Goal: Information Seeking & Learning: Compare options

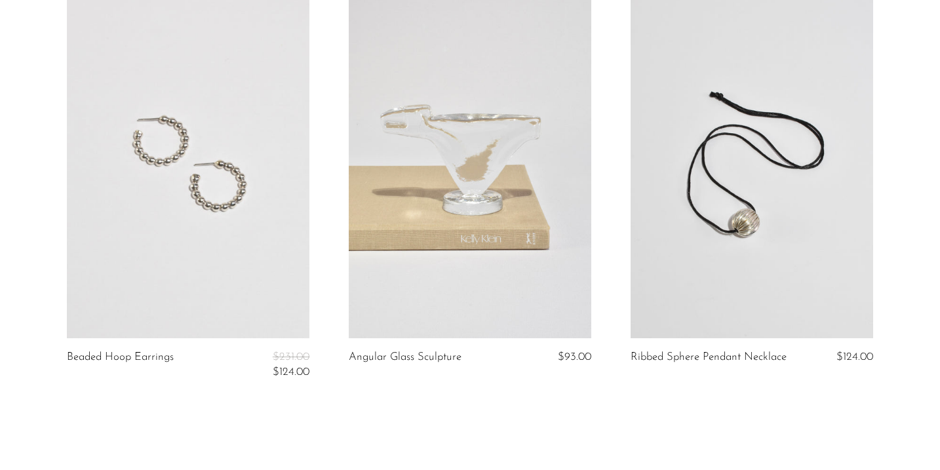
scroll to position [4676, 0]
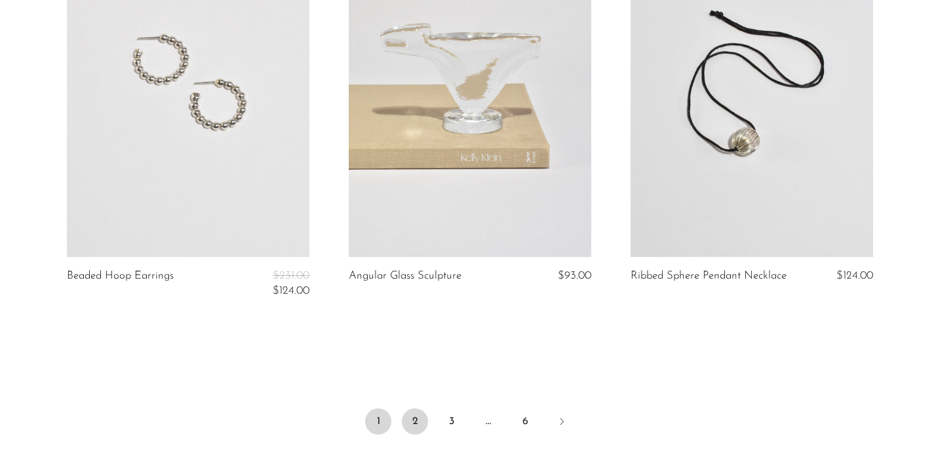
click at [415, 419] on link "2" at bounding box center [415, 421] width 26 height 26
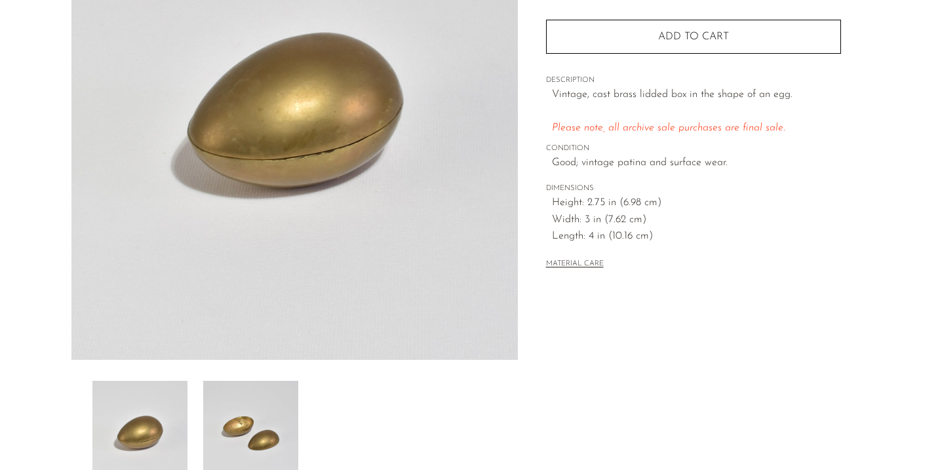
scroll to position [331, 0]
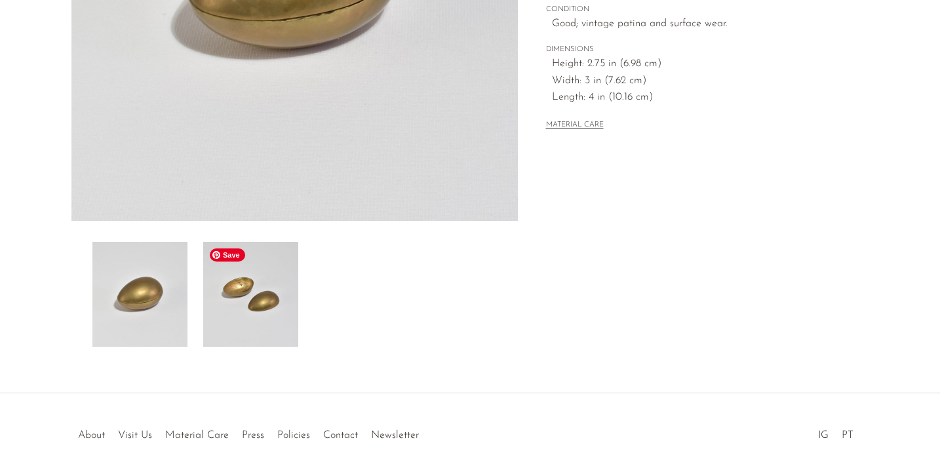
drag, startPoint x: 254, startPoint y: 290, endPoint x: 393, endPoint y: 284, distance: 139.7
click at [254, 290] on img at bounding box center [250, 294] width 95 height 105
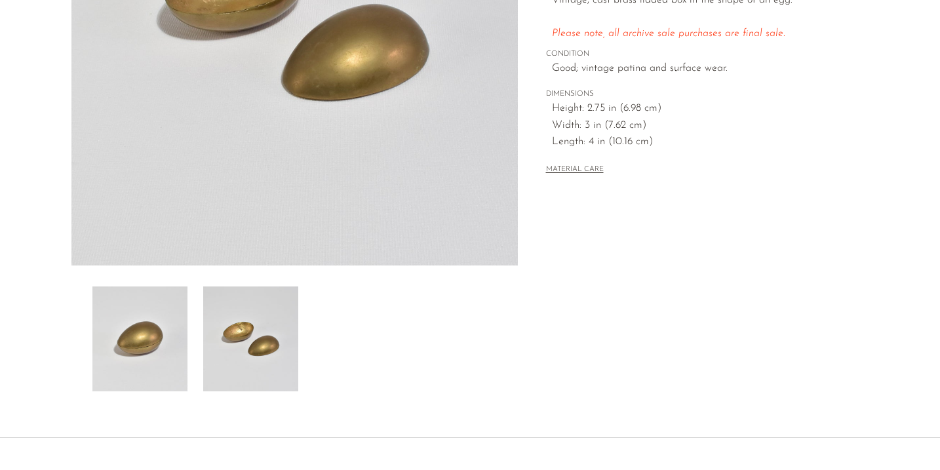
scroll to position [145, 0]
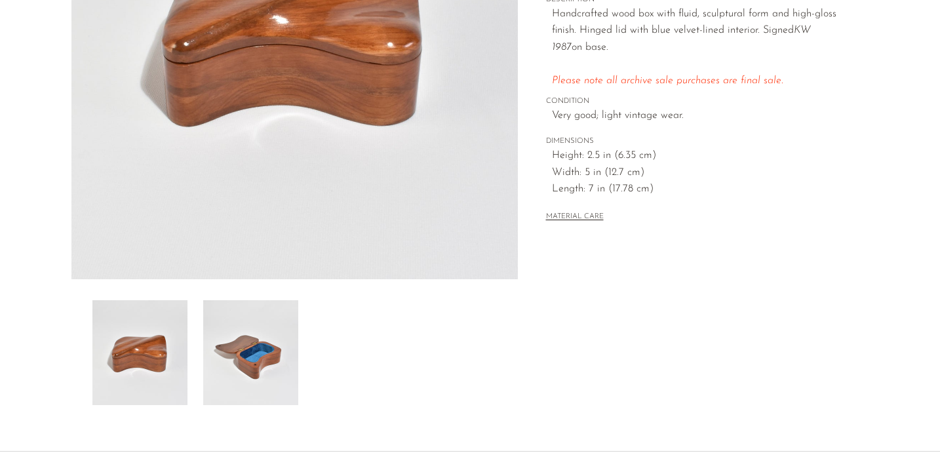
scroll to position [284, 0]
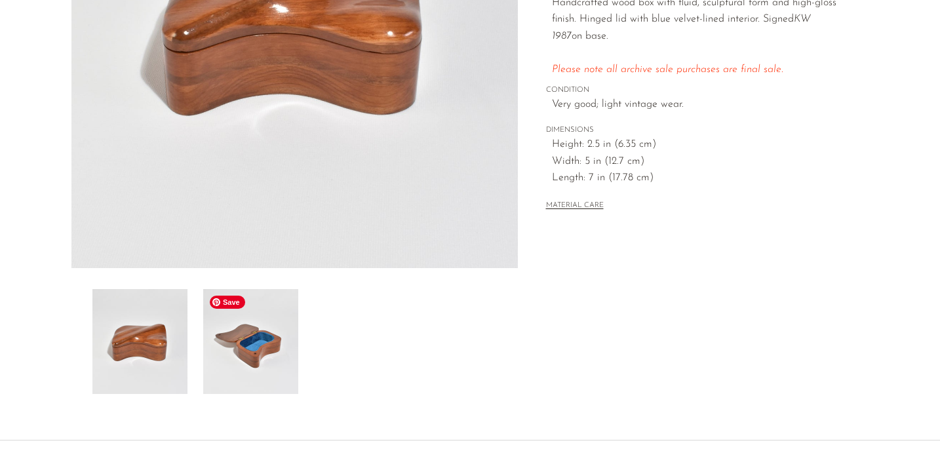
drag, startPoint x: 272, startPoint y: 331, endPoint x: 285, endPoint y: 326, distance: 13.9
click at [273, 331] on img at bounding box center [250, 341] width 95 height 105
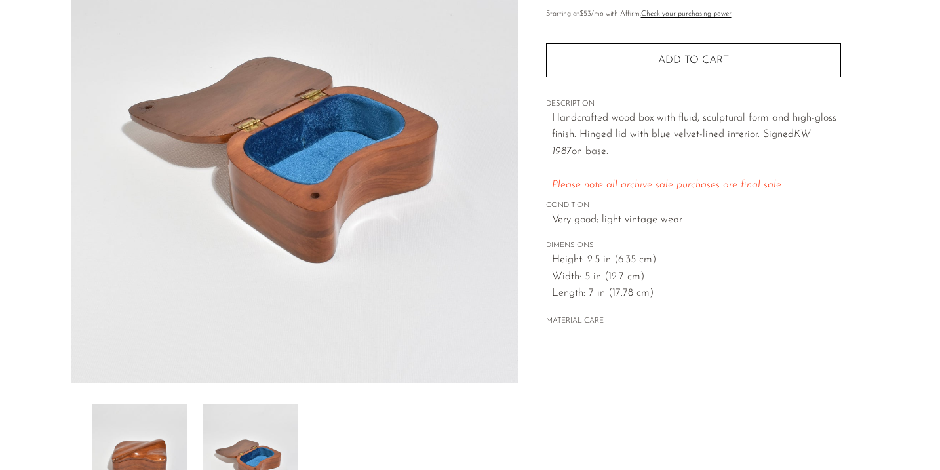
scroll to position [201, 0]
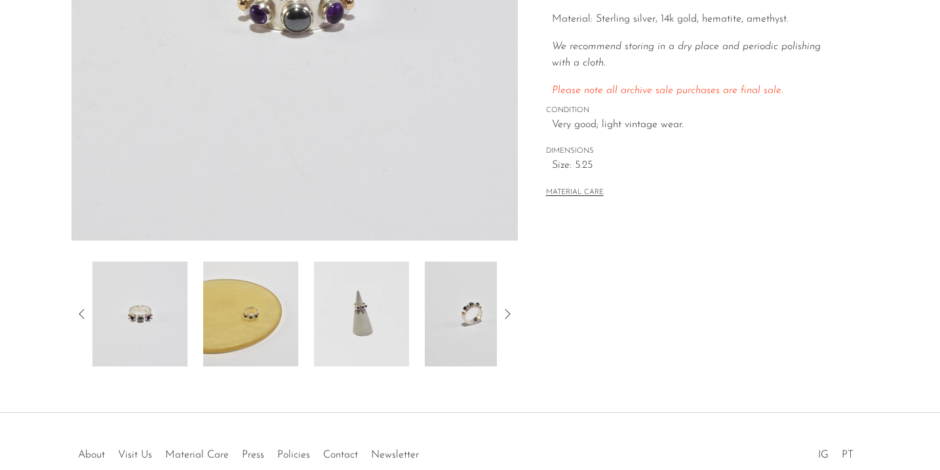
scroll to position [312, 0]
click at [383, 317] on img at bounding box center [361, 313] width 95 height 105
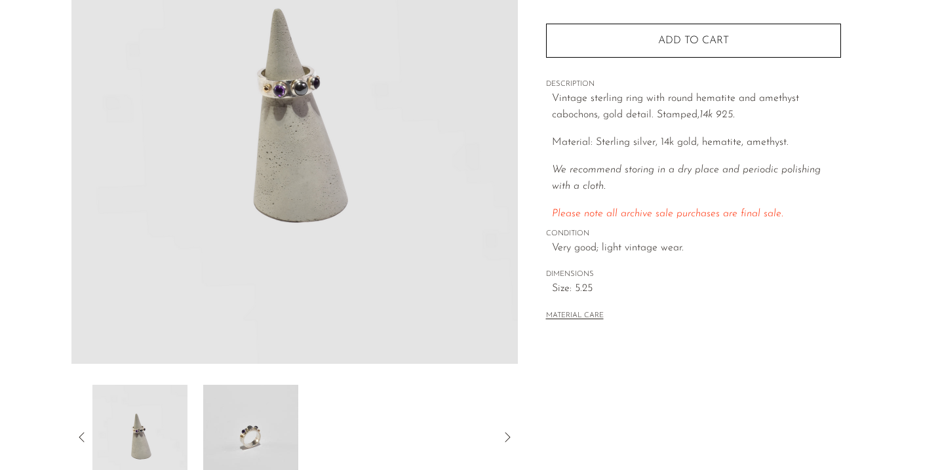
scroll to position [198, 0]
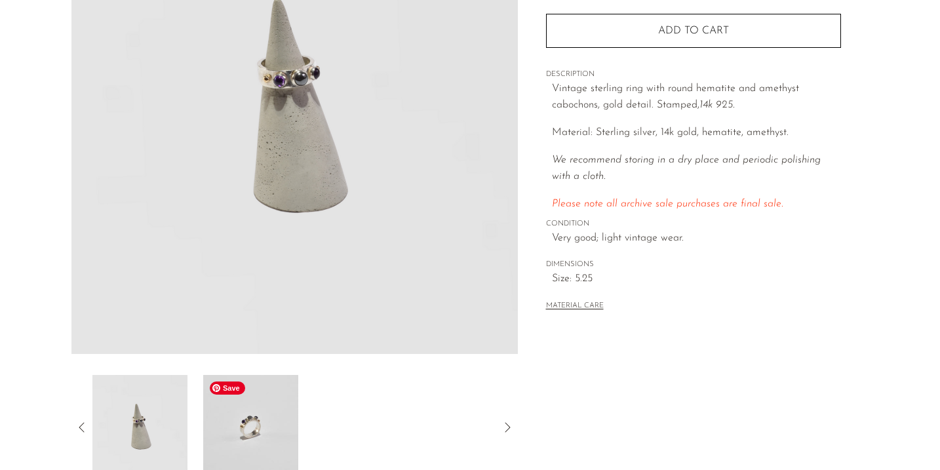
click at [256, 427] on img at bounding box center [250, 427] width 95 height 105
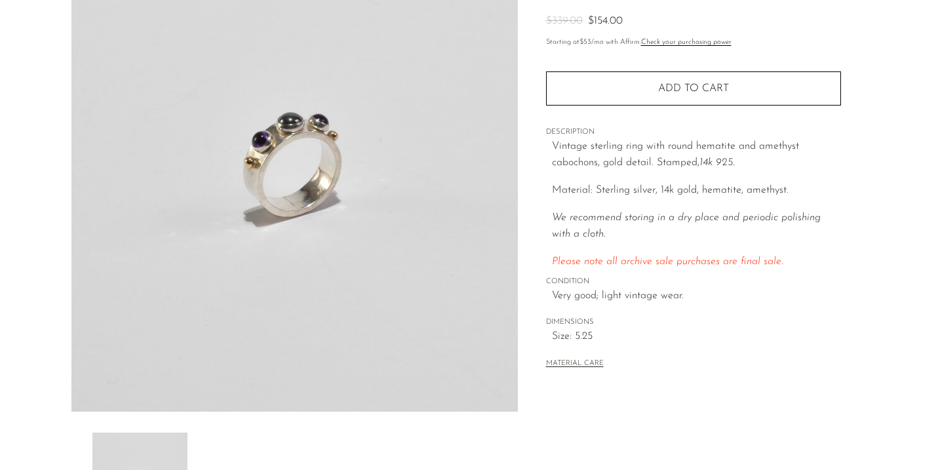
scroll to position [136, 0]
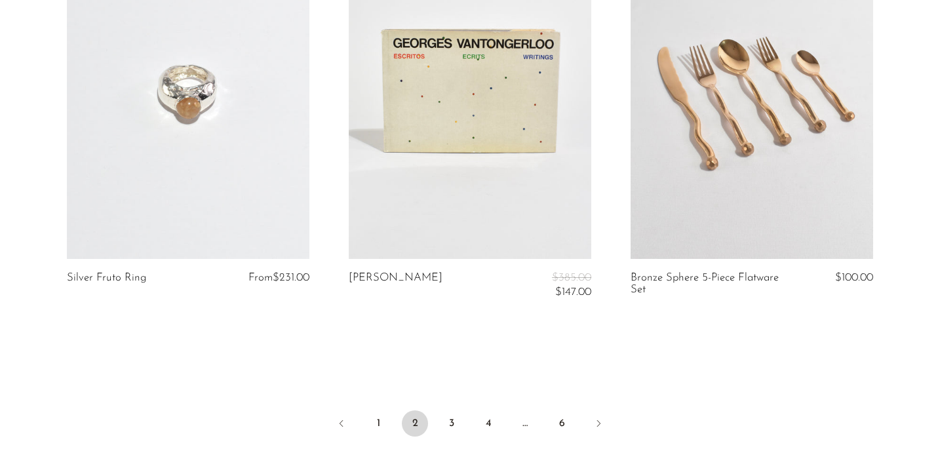
scroll to position [4778, 0]
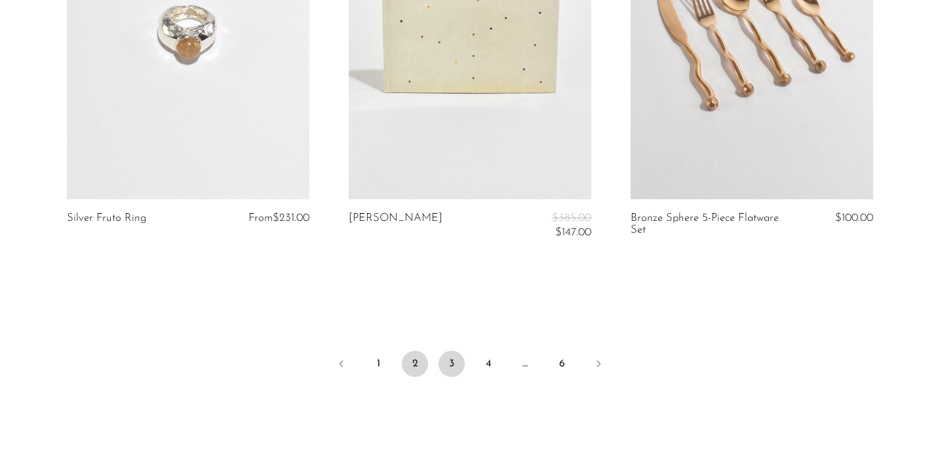
click at [450, 356] on link "3" at bounding box center [451, 364] width 26 height 26
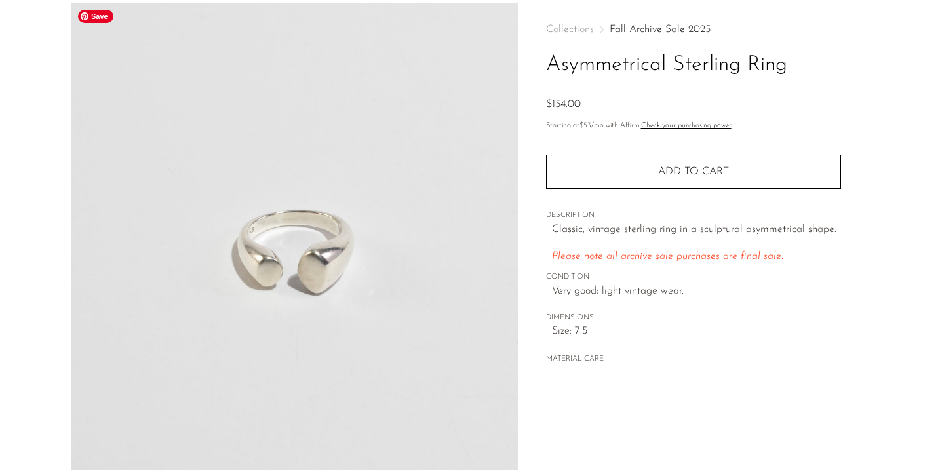
scroll to position [60, 0]
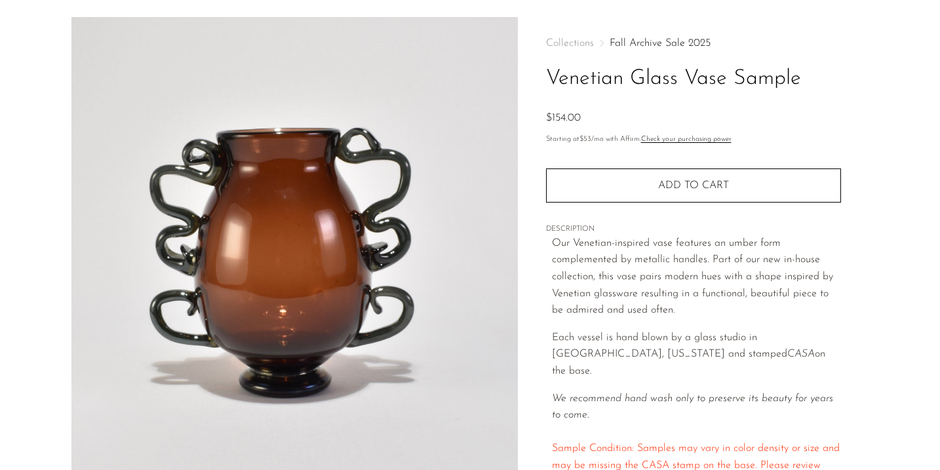
scroll to position [37, 0]
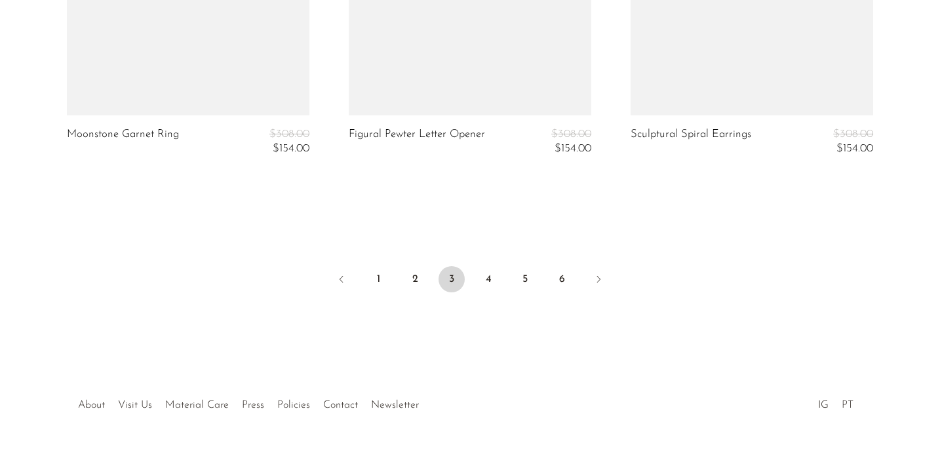
scroll to position [4807, 0]
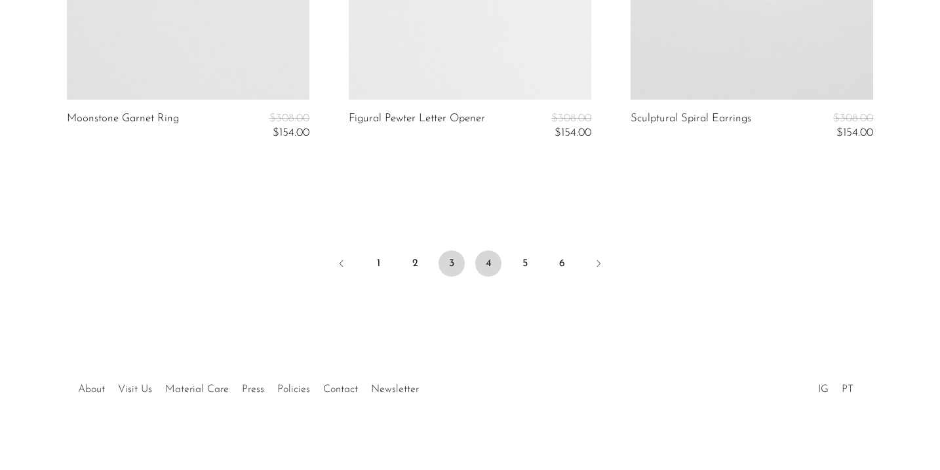
click at [494, 261] on link "4" at bounding box center [488, 263] width 26 height 26
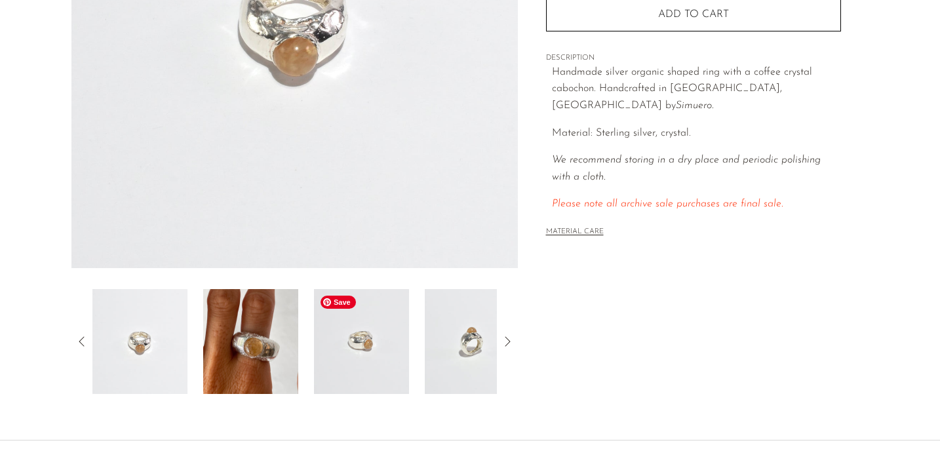
scroll to position [287, 0]
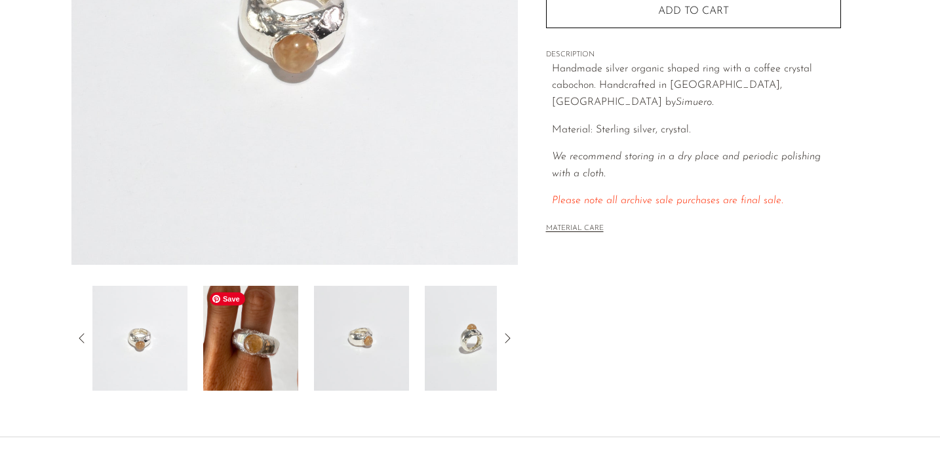
click at [282, 343] on img at bounding box center [250, 338] width 95 height 105
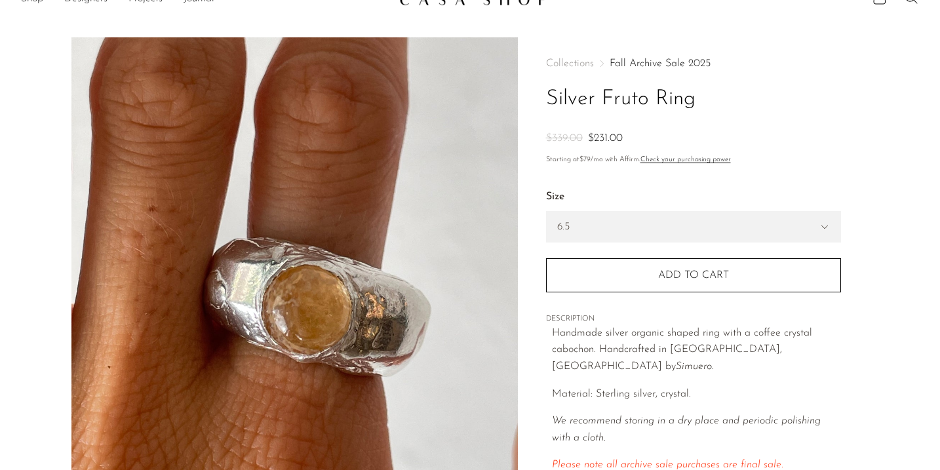
scroll to position [0, 0]
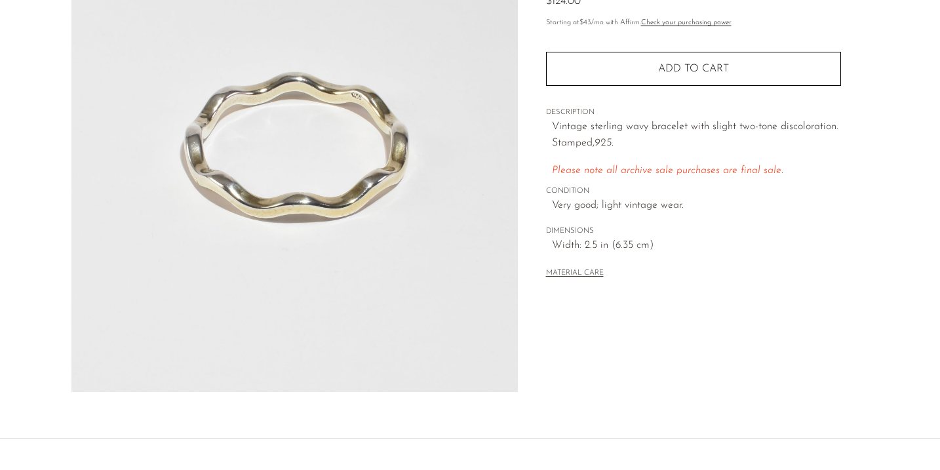
scroll to position [135, 0]
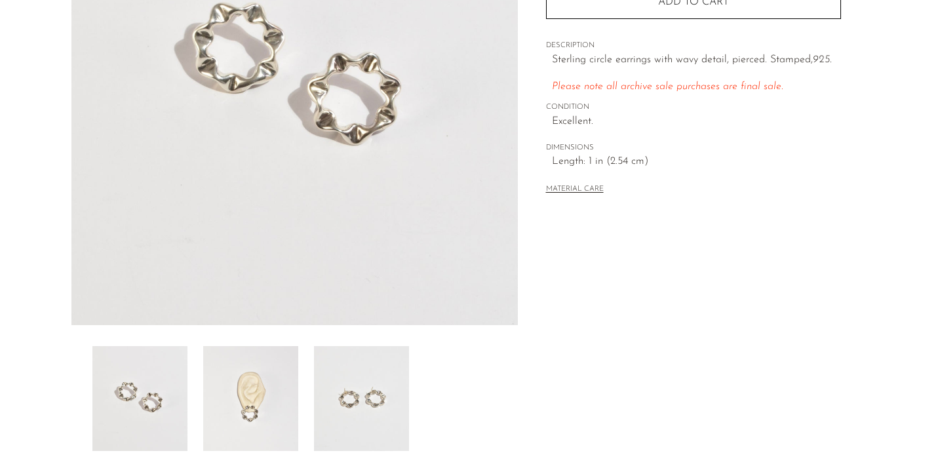
scroll to position [328, 0]
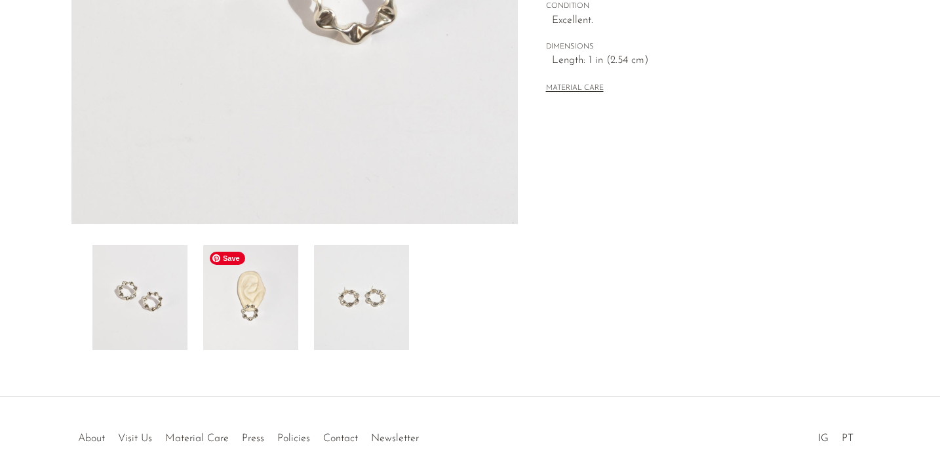
click at [266, 302] on img at bounding box center [250, 297] width 95 height 105
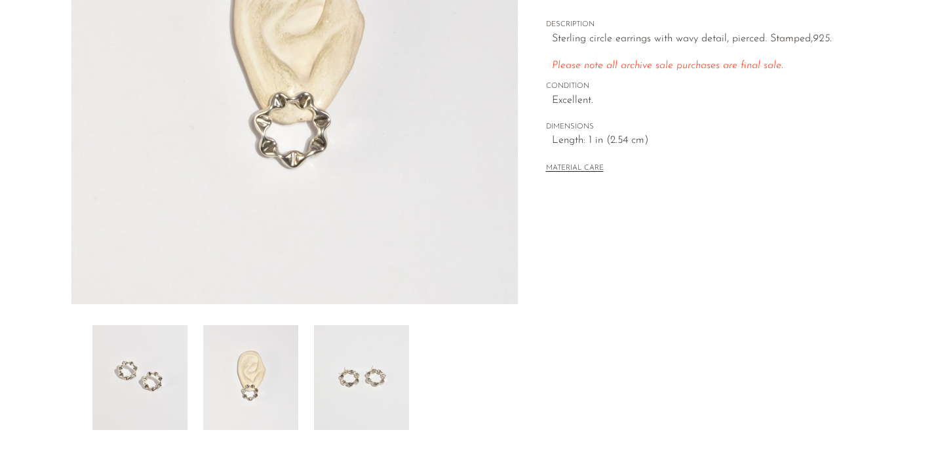
scroll to position [256, 0]
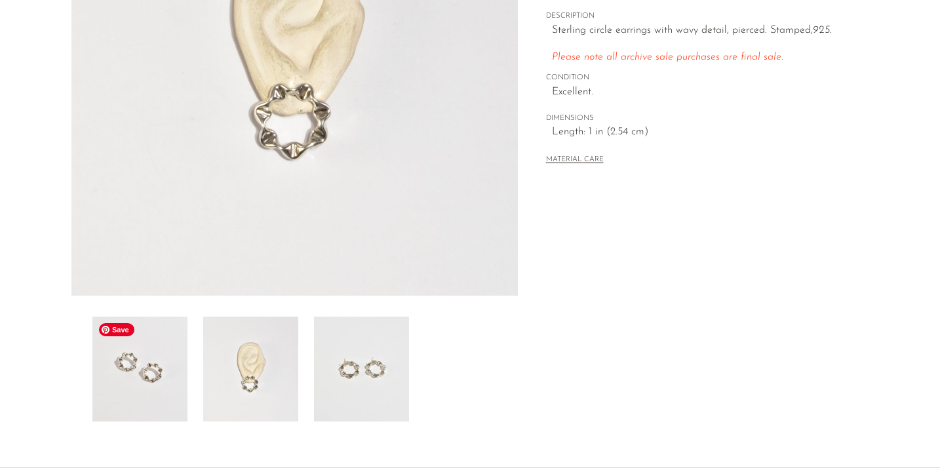
click at [136, 377] on img at bounding box center [139, 368] width 95 height 105
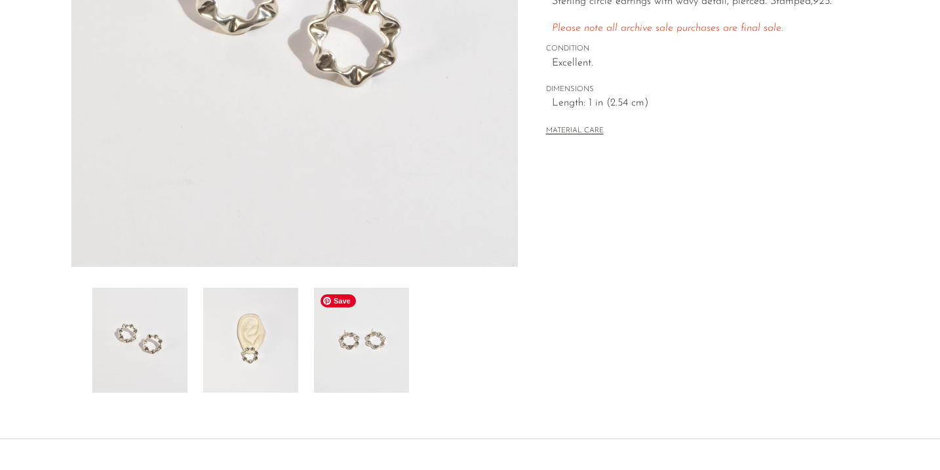
scroll to position [286, 0]
click at [391, 350] on img at bounding box center [361, 339] width 95 height 105
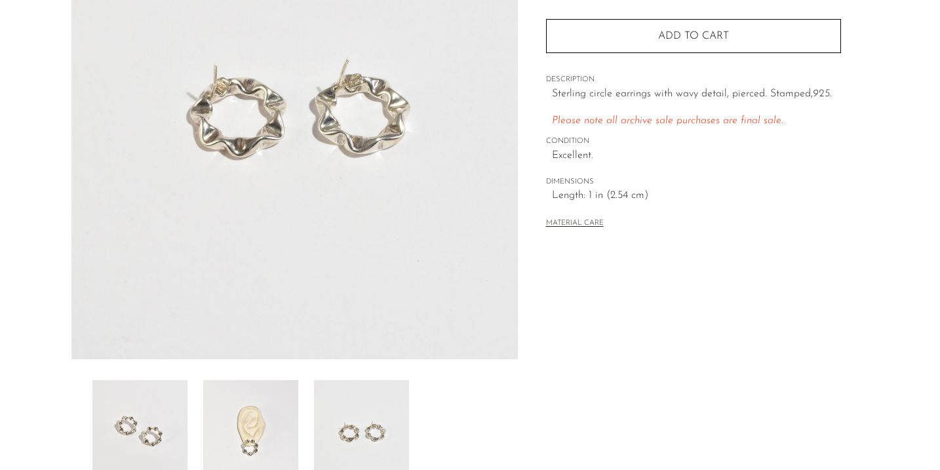
scroll to position [197, 0]
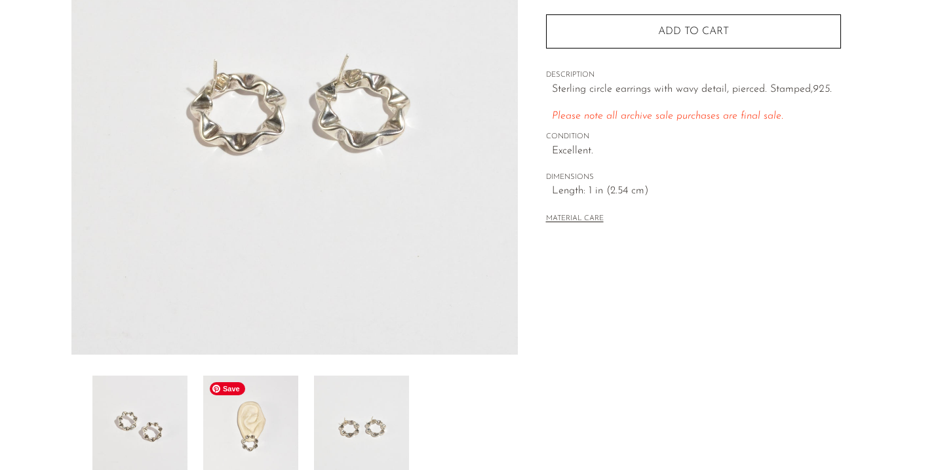
click at [265, 405] on img at bounding box center [250, 427] width 95 height 105
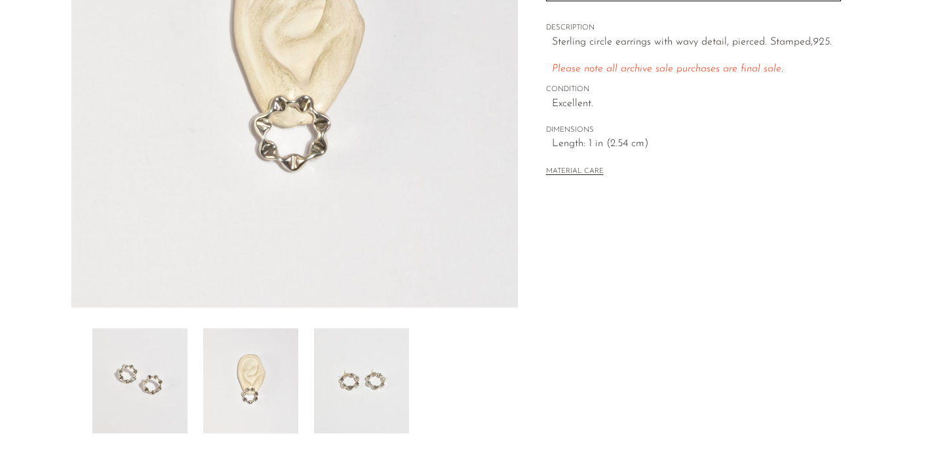
scroll to position [246, 0]
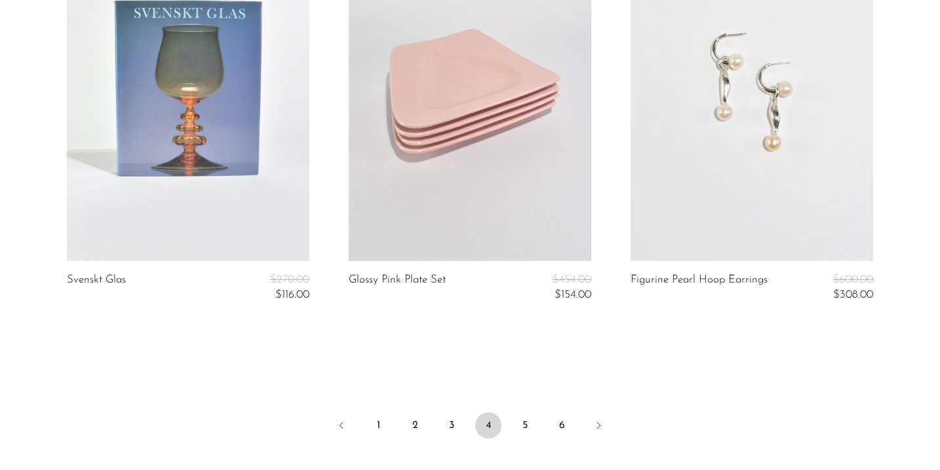
scroll to position [4771, 0]
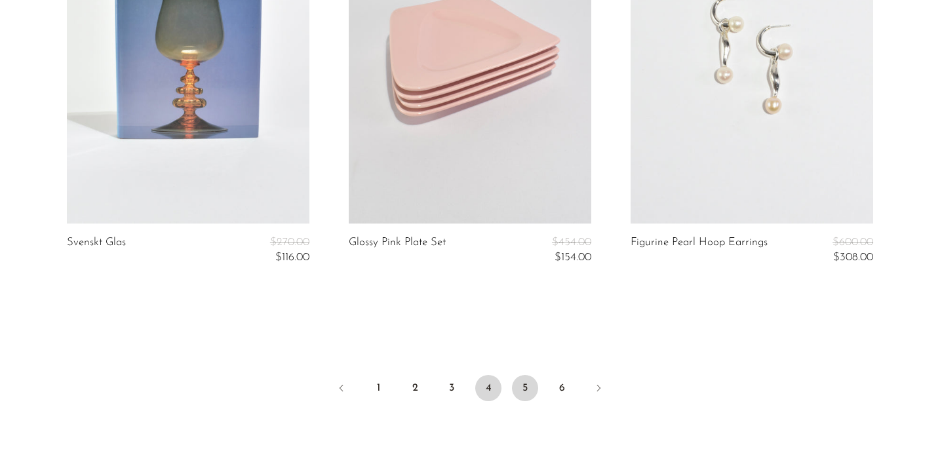
click at [526, 381] on link "5" at bounding box center [525, 388] width 26 height 26
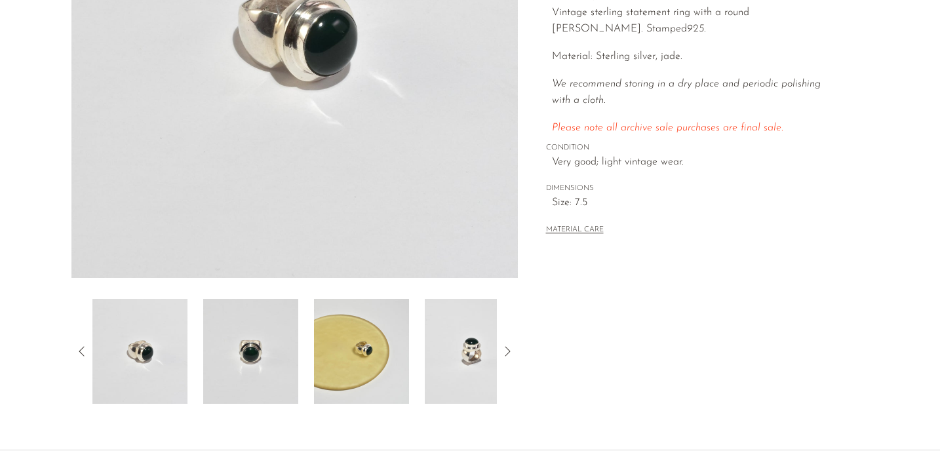
scroll to position [299, 0]
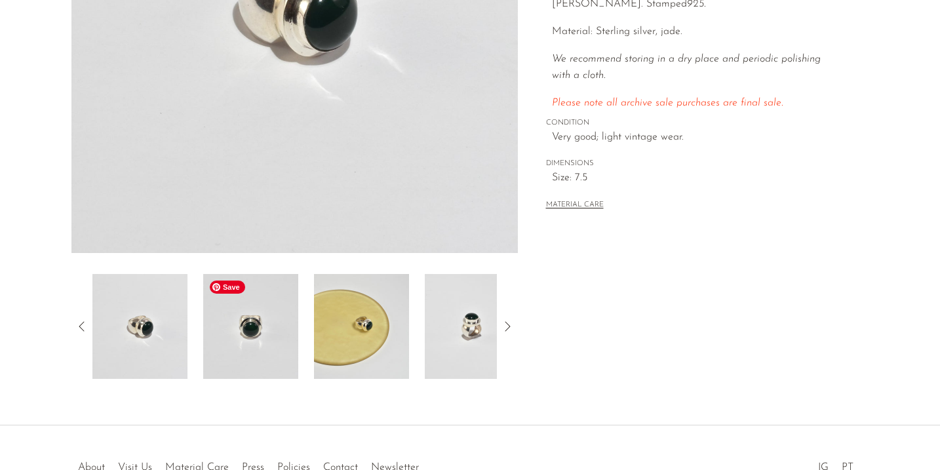
click at [248, 326] on img at bounding box center [250, 326] width 95 height 105
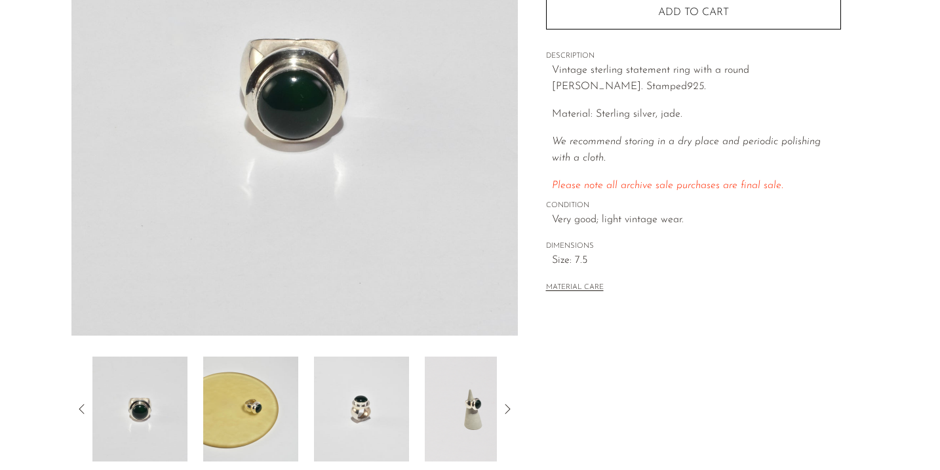
scroll to position [233, 0]
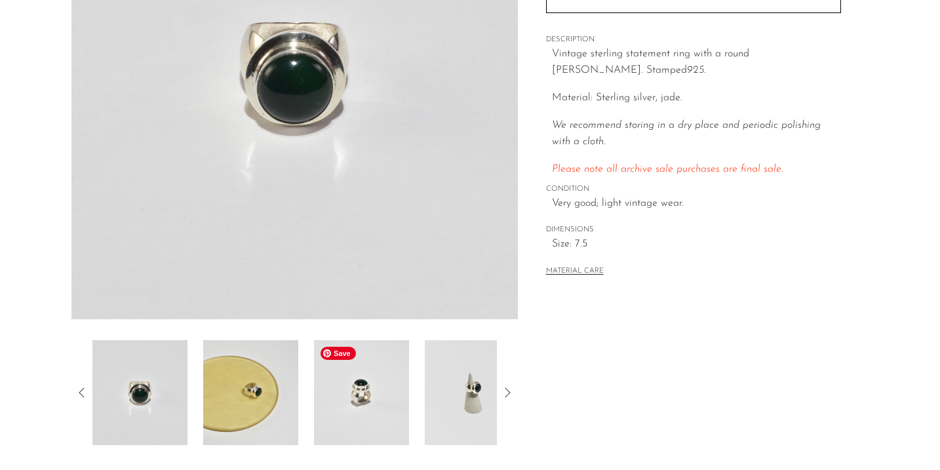
click at [361, 396] on img at bounding box center [361, 392] width 95 height 105
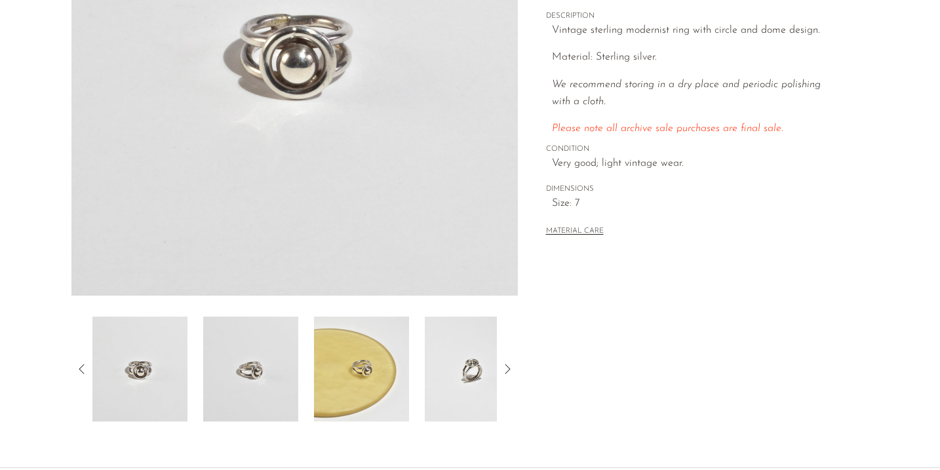
scroll to position [265, 0]
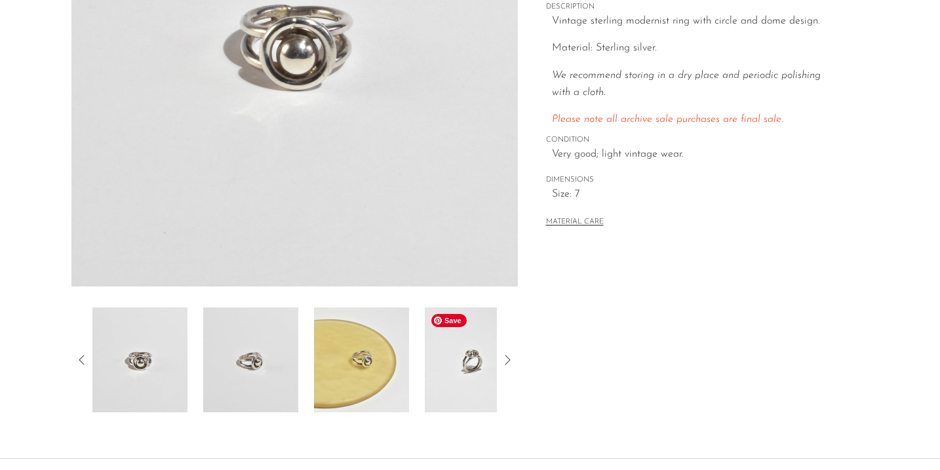
click at [472, 355] on img at bounding box center [472, 359] width 95 height 105
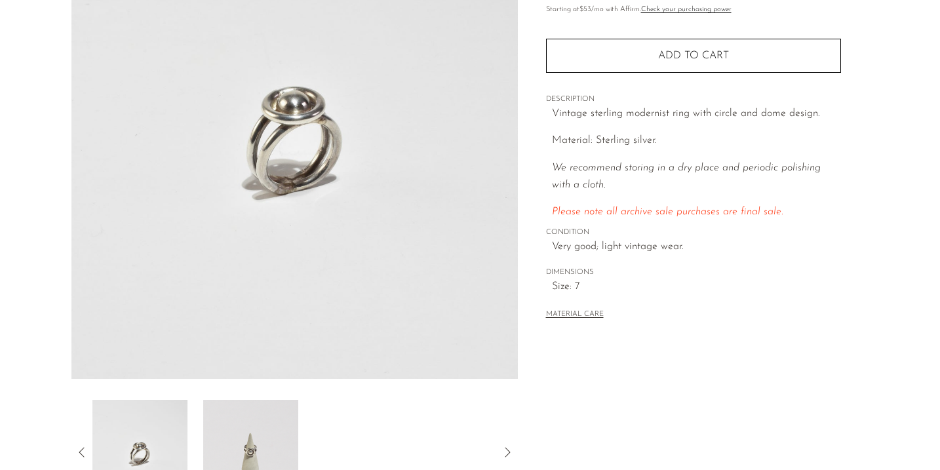
scroll to position [170, 0]
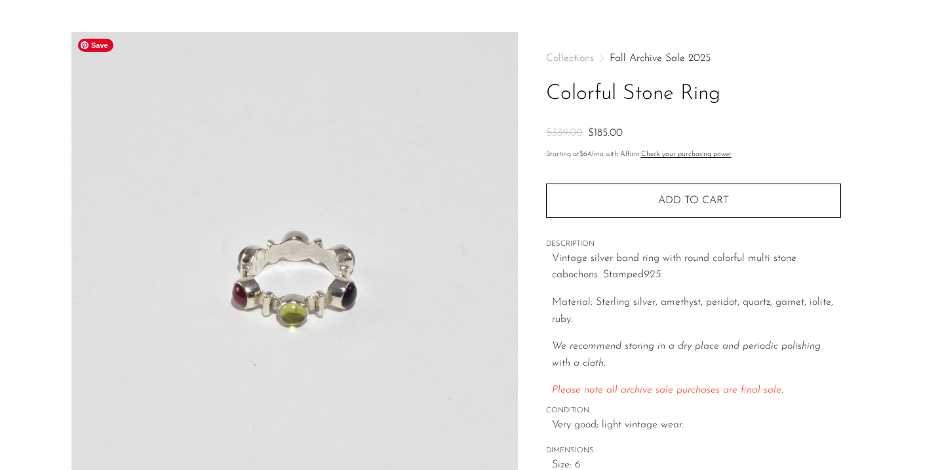
scroll to position [21, 0]
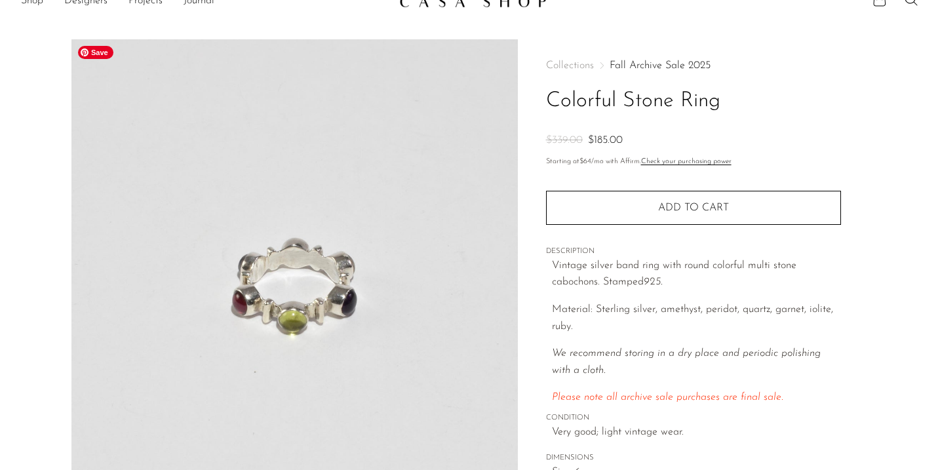
click at [336, 298] on img at bounding box center [294, 284] width 446 height 491
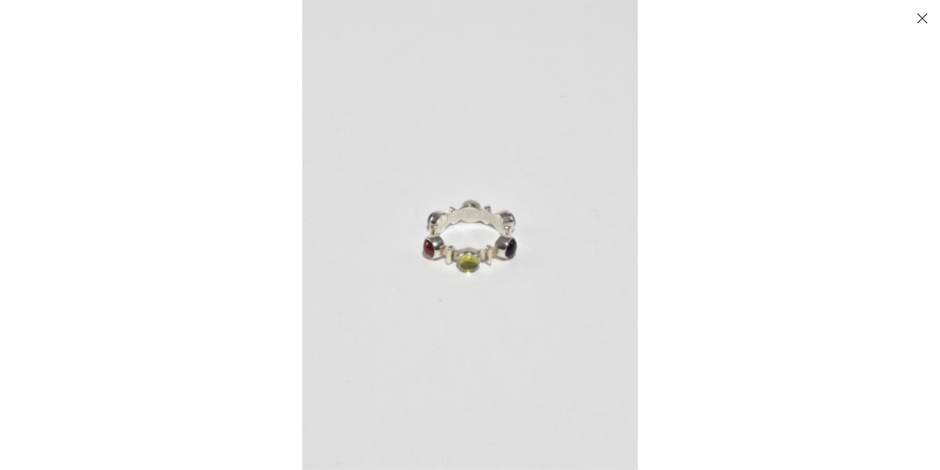
click at [512, 284] on img at bounding box center [469, 235] width 335 height 470
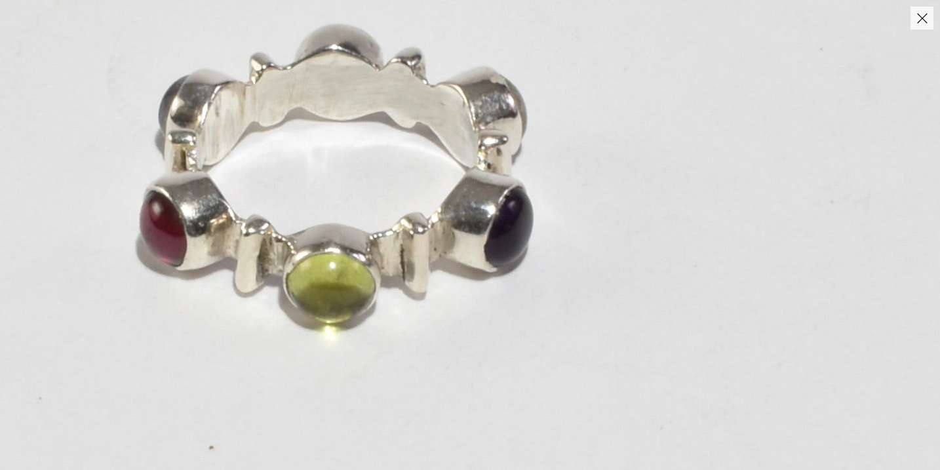
click at [583, 238] on img at bounding box center [336, 172] width 1408 height 1971
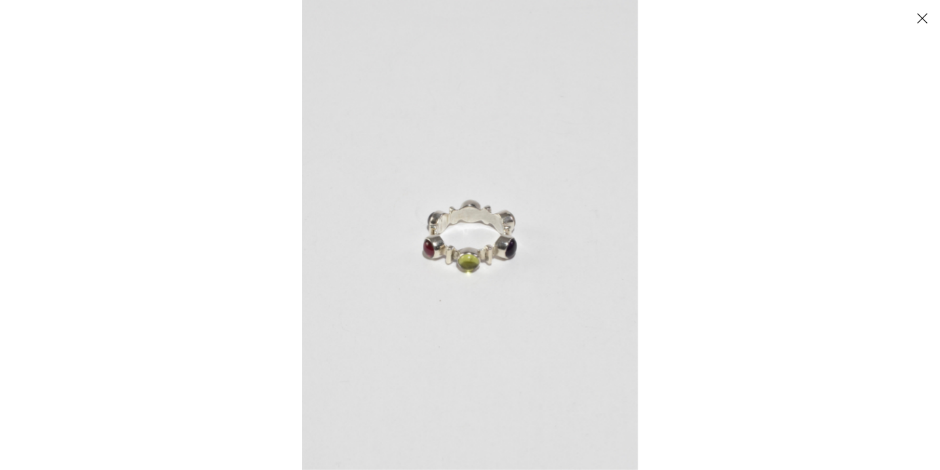
click at [919, 15] on button "Close" at bounding box center [921, 18] width 23 height 23
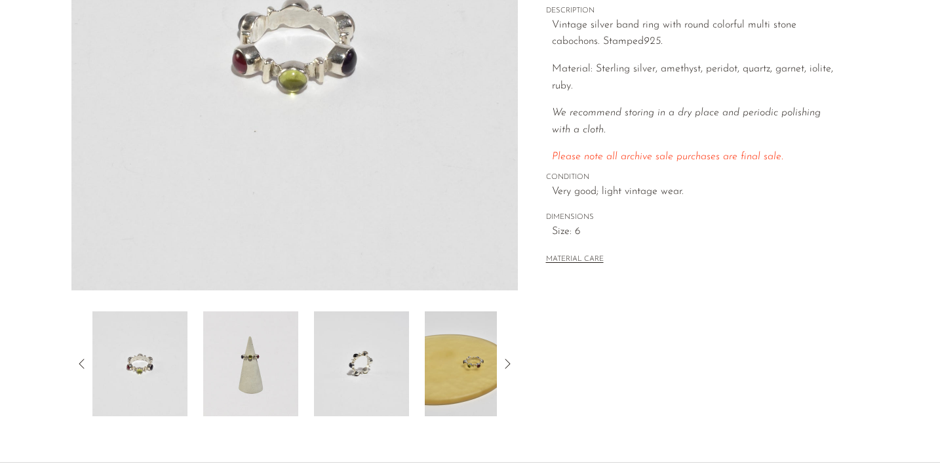
scroll to position [278, 0]
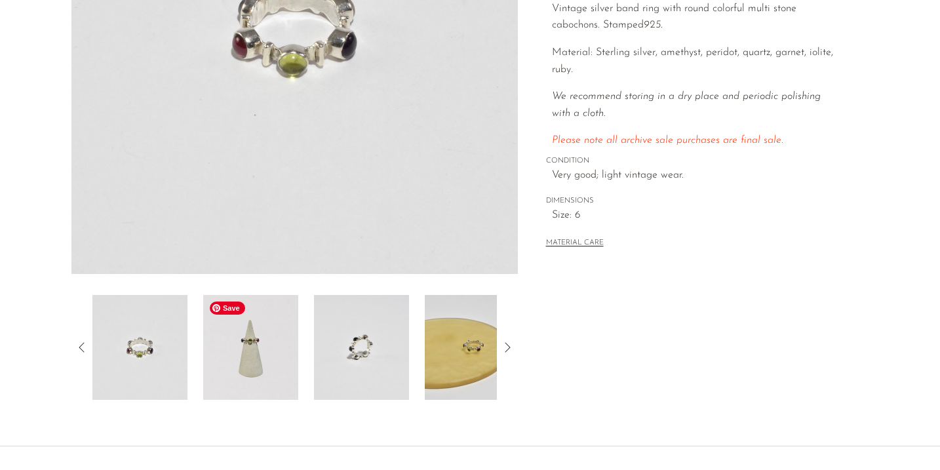
click at [270, 353] on img at bounding box center [250, 347] width 95 height 105
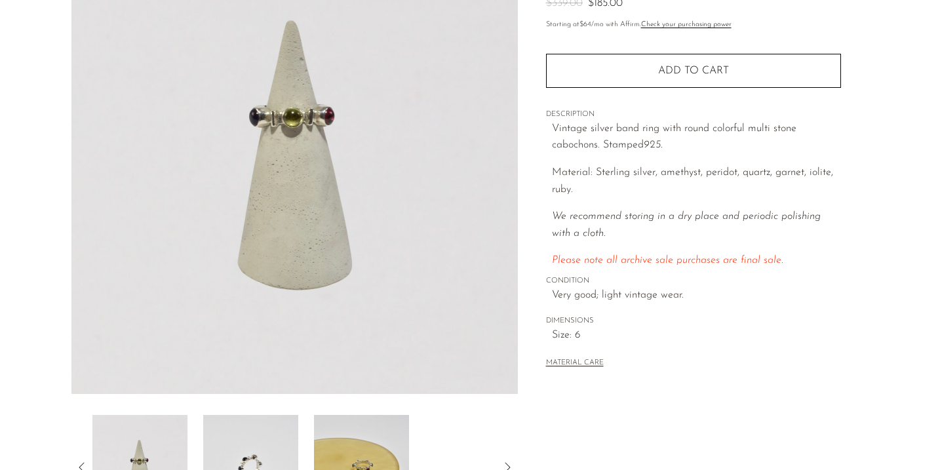
scroll to position [199, 0]
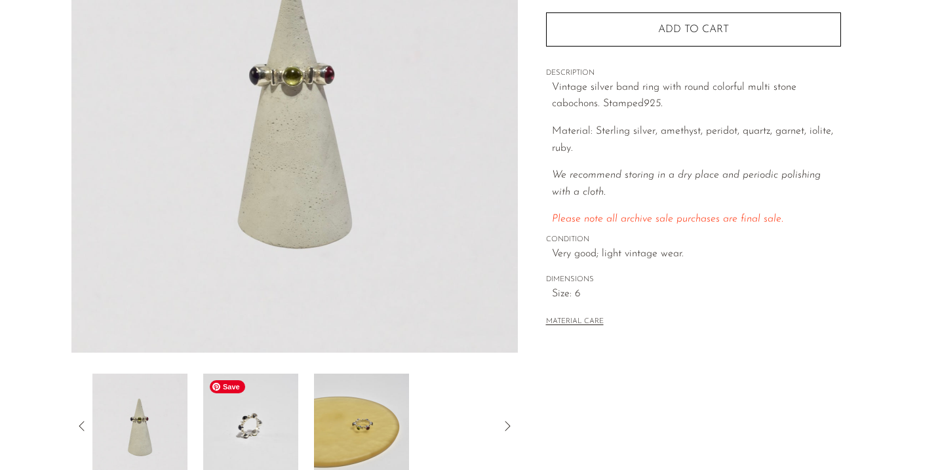
click at [262, 420] on img at bounding box center [250, 426] width 95 height 105
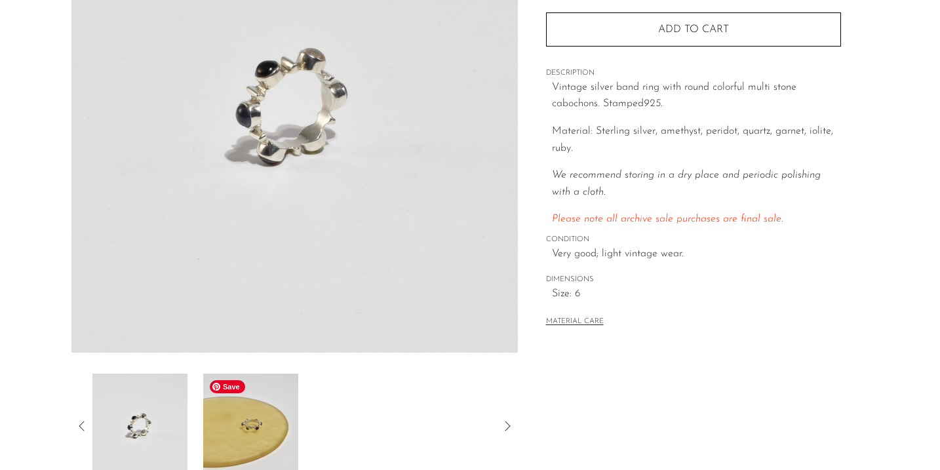
click at [271, 431] on img at bounding box center [250, 426] width 95 height 105
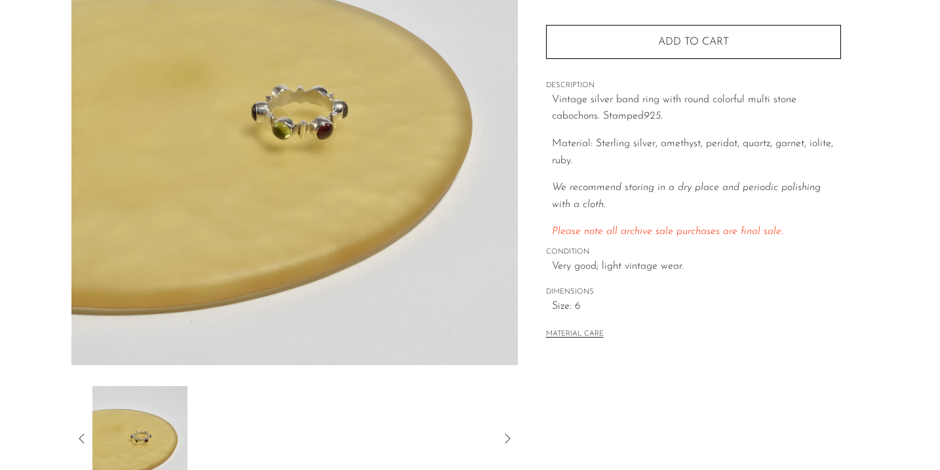
scroll to position [214, 0]
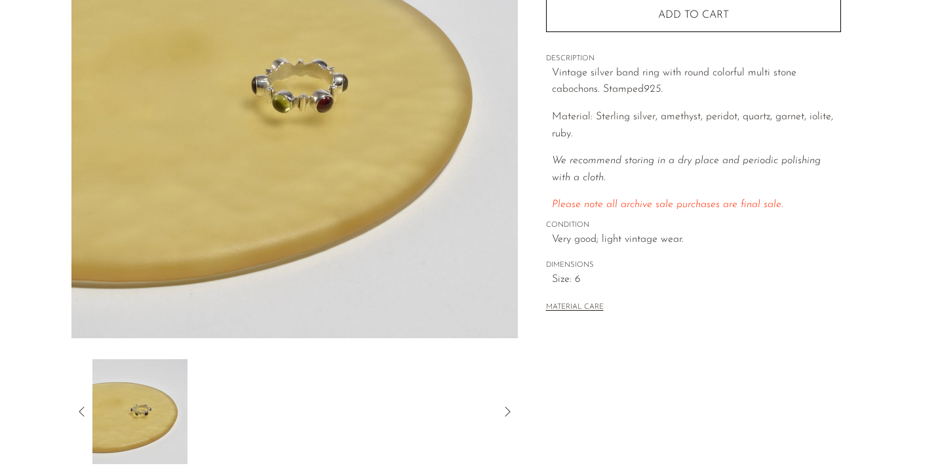
click at [77, 406] on icon at bounding box center [82, 412] width 16 height 16
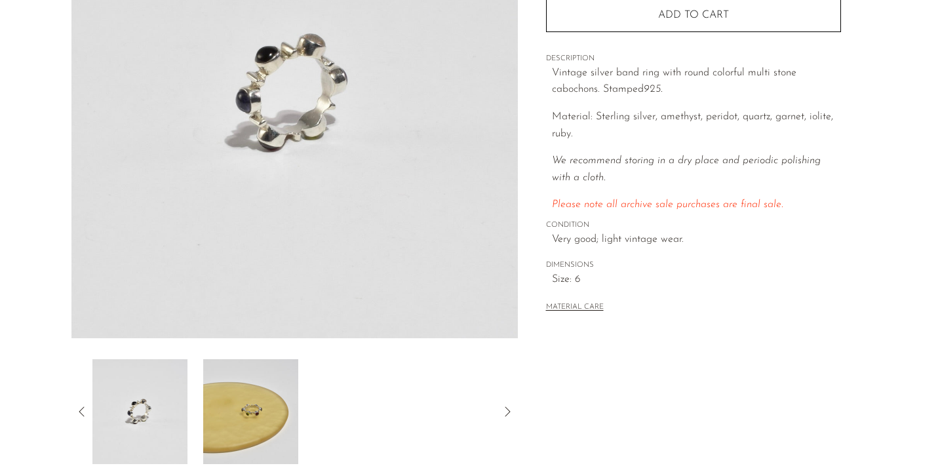
click at [77, 406] on icon at bounding box center [82, 412] width 16 height 16
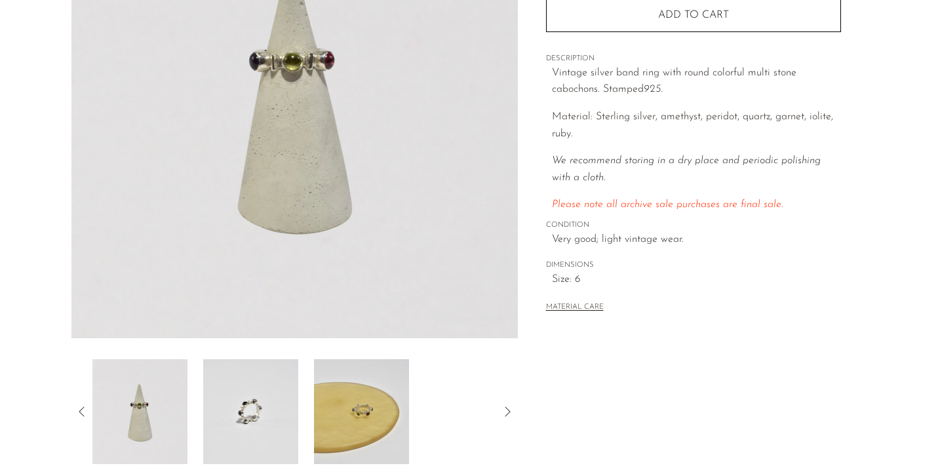
click at [77, 406] on icon at bounding box center [82, 412] width 16 height 16
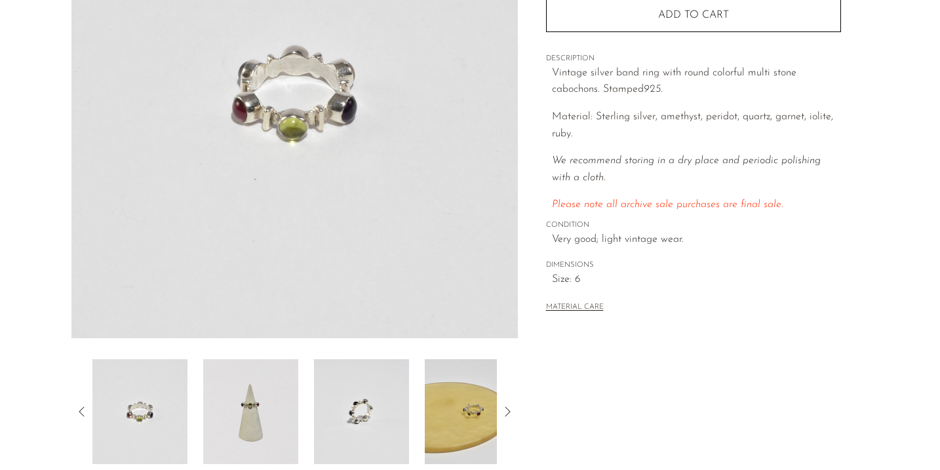
click at [78, 408] on icon at bounding box center [82, 412] width 16 height 16
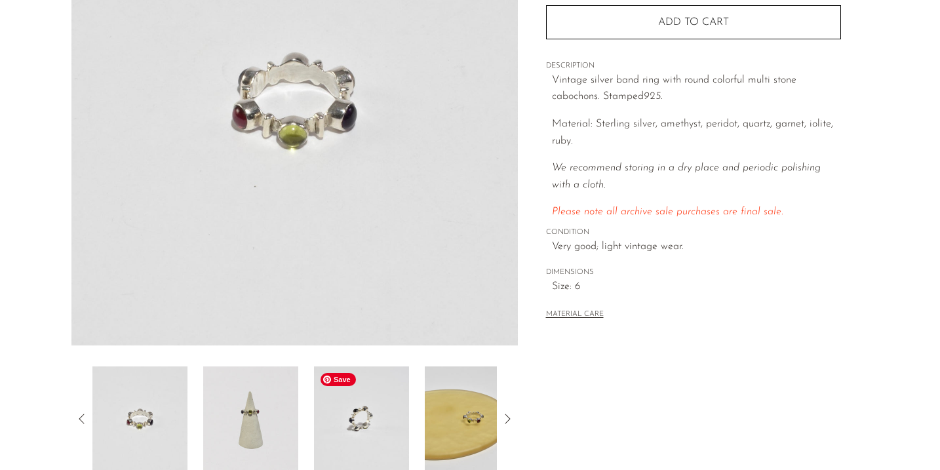
click at [361, 402] on img at bounding box center [361, 418] width 95 height 105
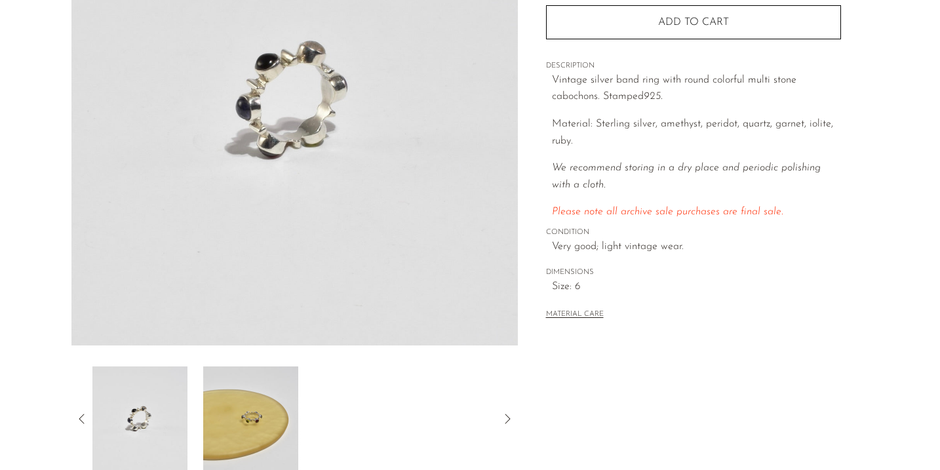
click at [79, 413] on icon at bounding box center [82, 419] width 16 height 16
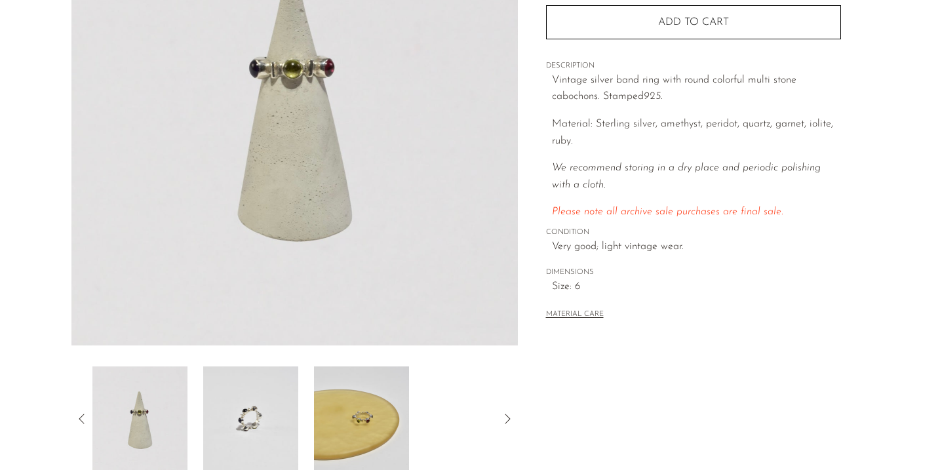
click at [82, 413] on icon at bounding box center [82, 419] width 16 height 16
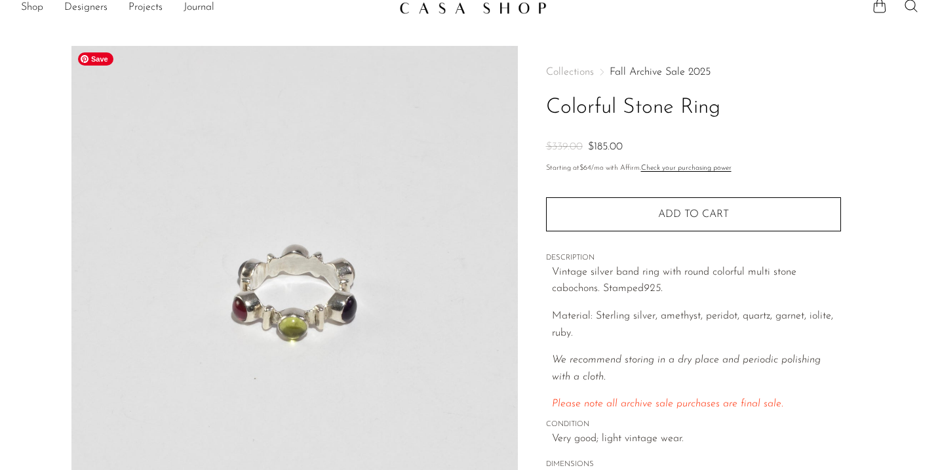
scroll to position [0, 0]
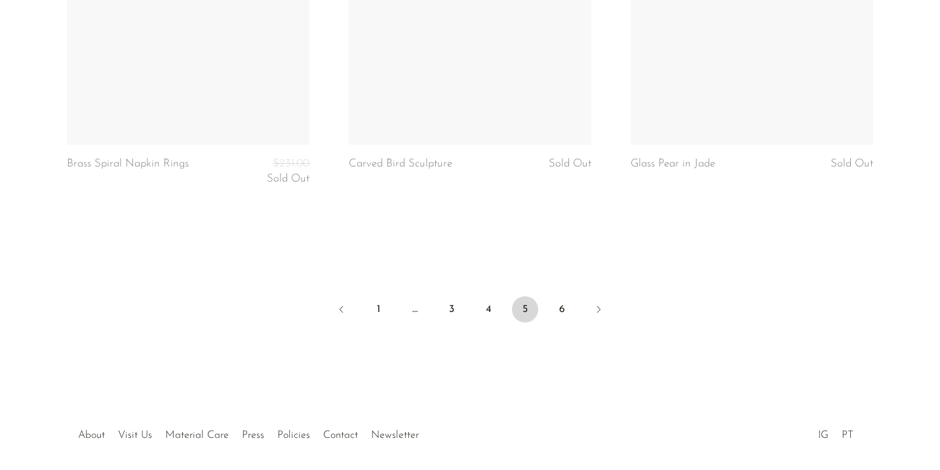
scroll to position [4856, 0]
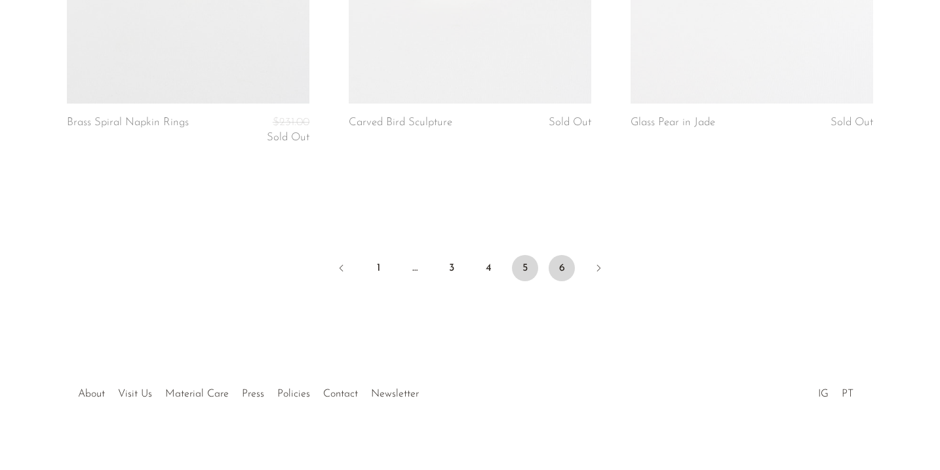
click at [560, 256] on link "6" at bounding box center [561, 268] width 26 height 26
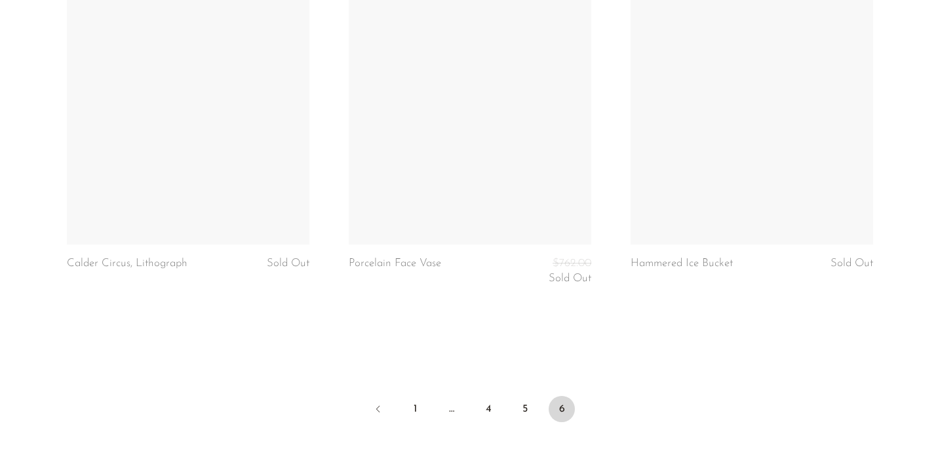
scroll to position [4231, 0]
